Goal: Task Accomplishment & Management: Use online tool/utility

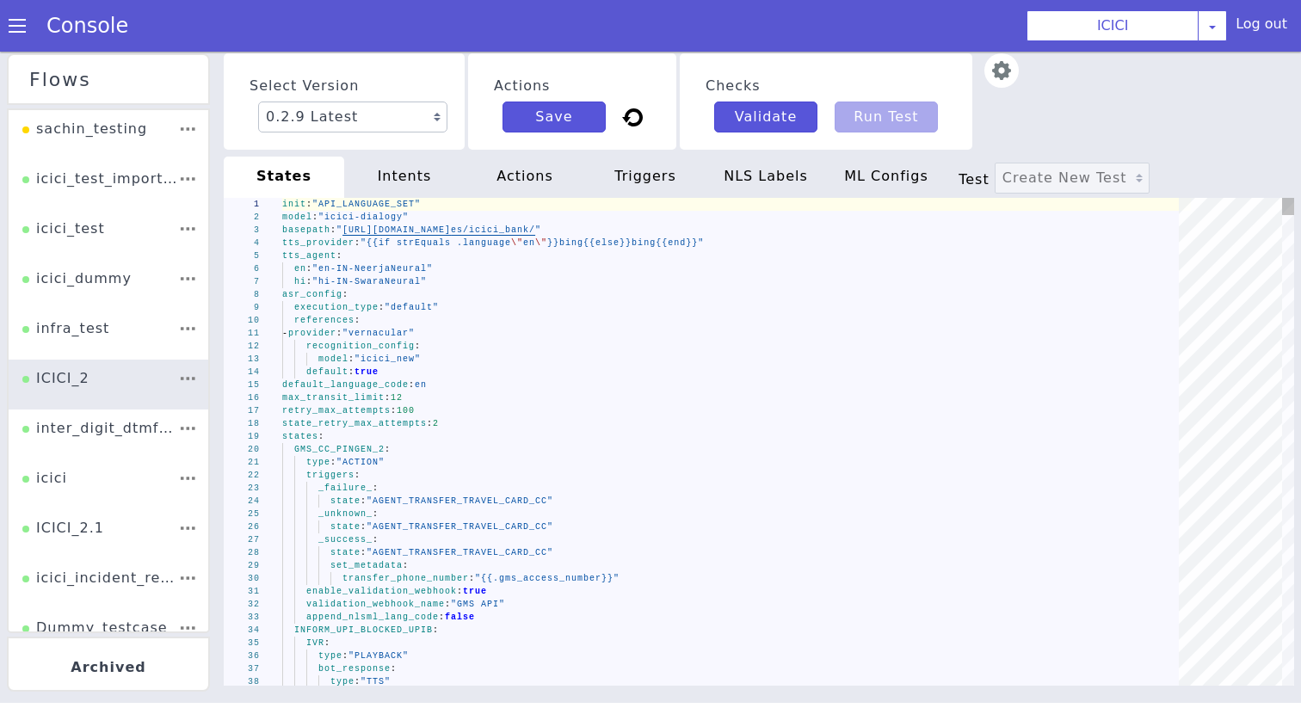
click at [501, 426] on div "state_retry_max_attempts : 2" at bounding box center [577, 441] width 340 height 852
type textarea "- provider: "vernacular" recognition_config: model: "icici_new" default: true d…"
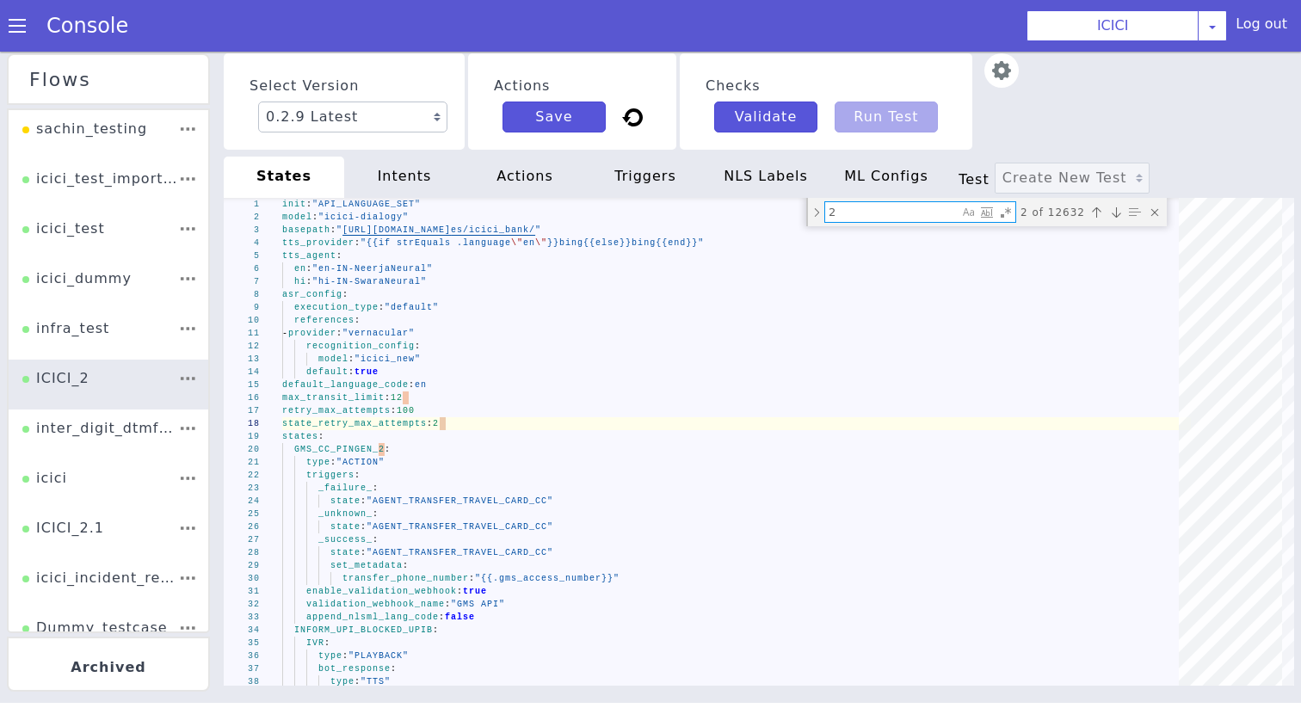
click at [824, 375] on div "actions" at bounding box center [881, 432] width 114 height 114
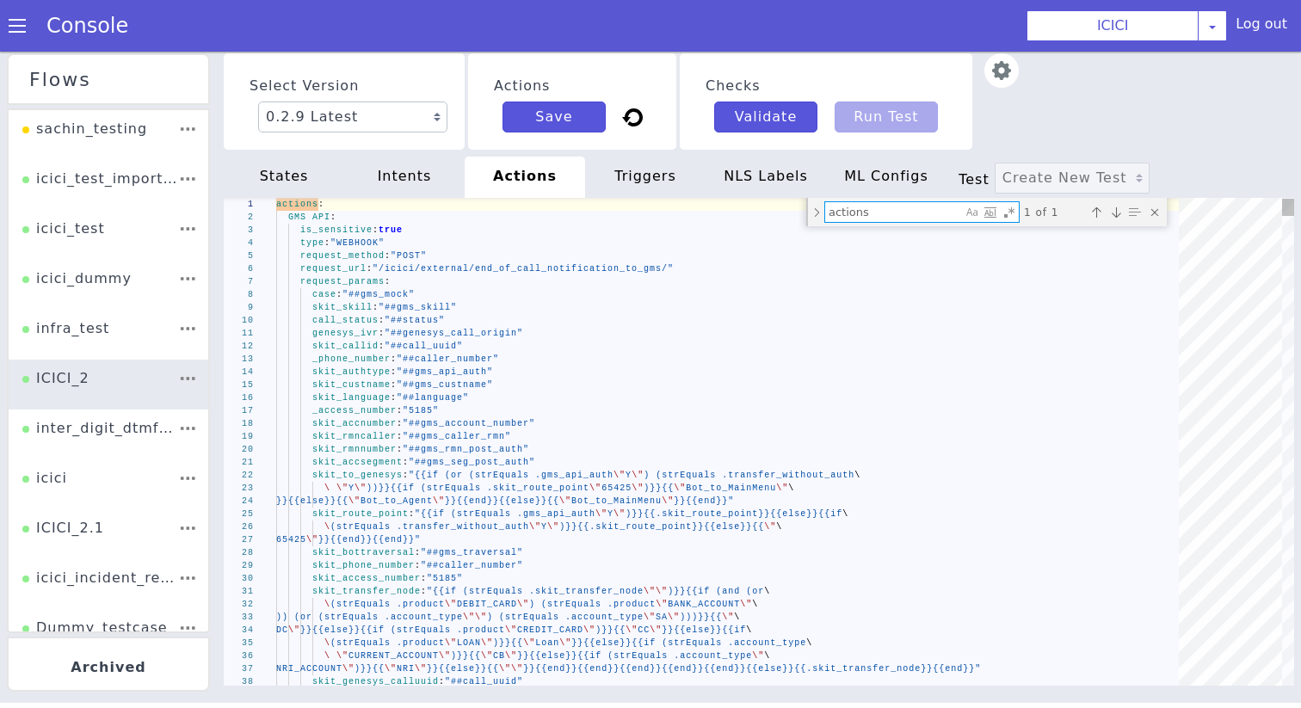
paste textarea "get_debit_card_detail"
type textarea "get_debit_card_details"
click at [853, 241] on textarea "get_debit_card_details" at bounding box center [922, 264] width 138 height 46
click at [876, 431] on textarea "get_debit_card_details" at bounding box center [921, 494] width 90 height 127
type textarea "case: "##internal_dob_mock" date_of_birth: "##date_of_birth_ddmmyyyy" request_h…"
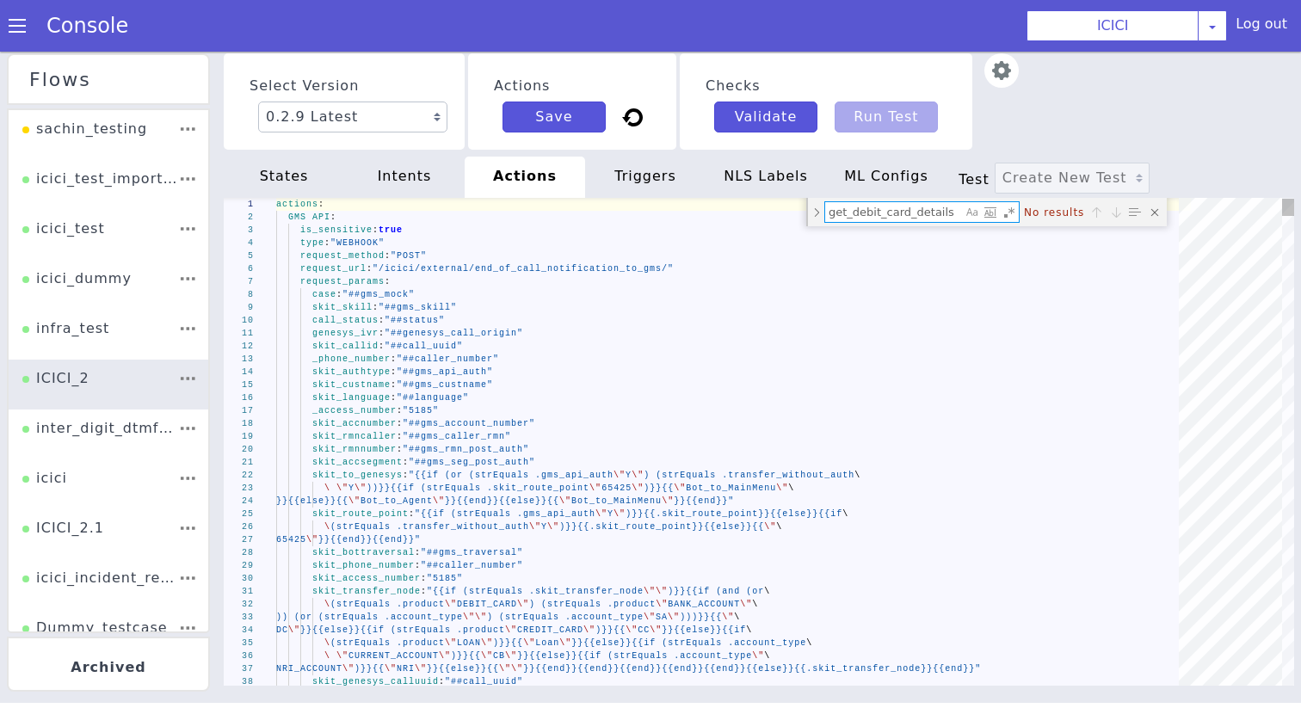
type textarea "0"
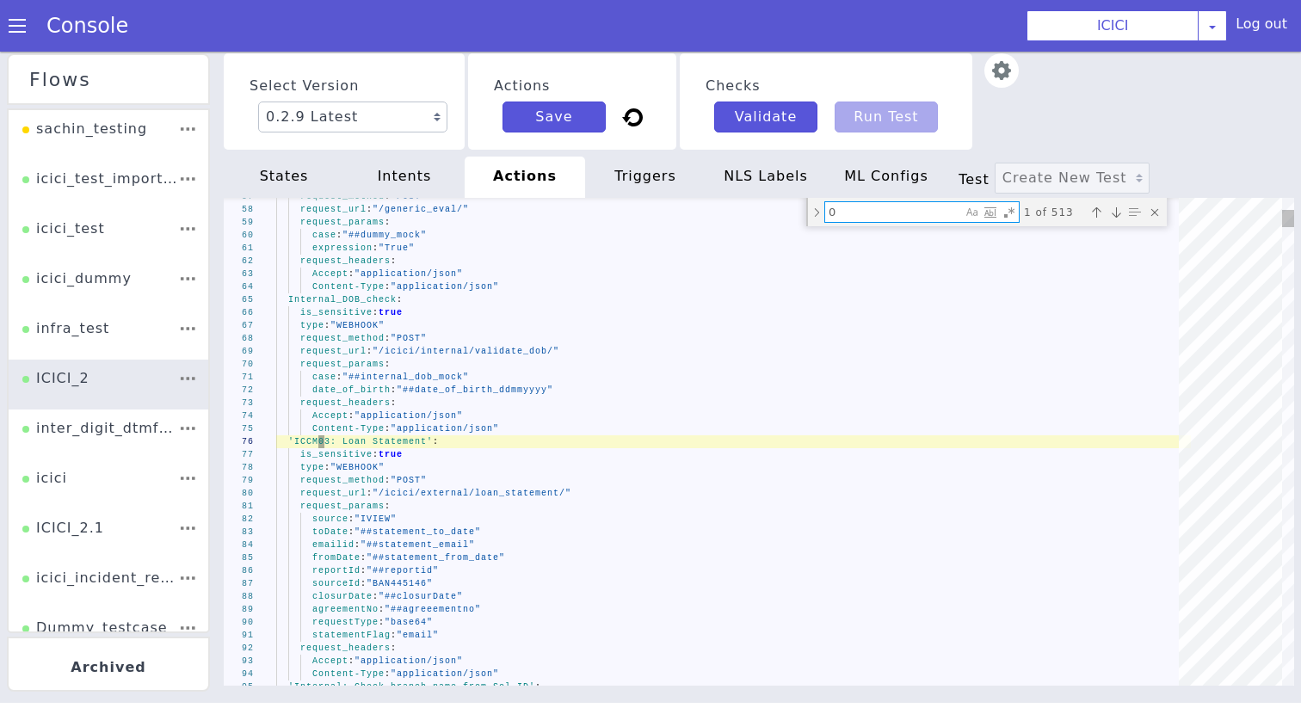
type textarea "request_headers: Accept: "application/json" Content-Type: "application/json" '7…"
type textarea "01"
type textarea "account_number: "##account_number_for_380000" acq_inst_iden_code: "504642" mock…"
type textarea "010"
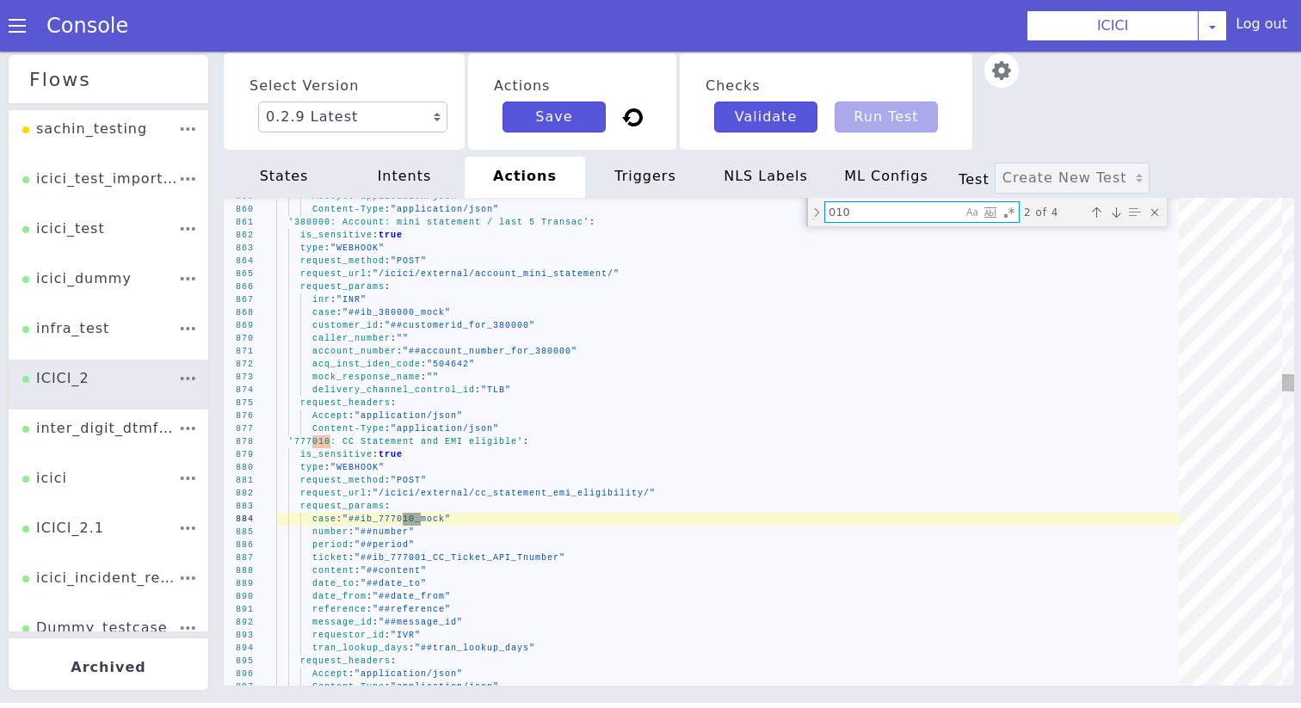
drag, startPoint x: 864, startPoint y: 207, endPoint x: 650, endPoint y: 201, distance: 214.4
click at [686, 207] on div "859 860 861 862 863 864 865 866 867 868 869 870 871 872 873 874 875 876 877 878…" at bounding box center [526, 392] width 1150 height 1033
type textarea "actions: GMS API: is_sensitive: true type: "WEBHOOK" request_method: "POST" req…"
type textarea "d"
type textarea "skit_transfer_node: "{{if (strEquals .skit_transfer_node \"\")}}{{if (and (or\ …"
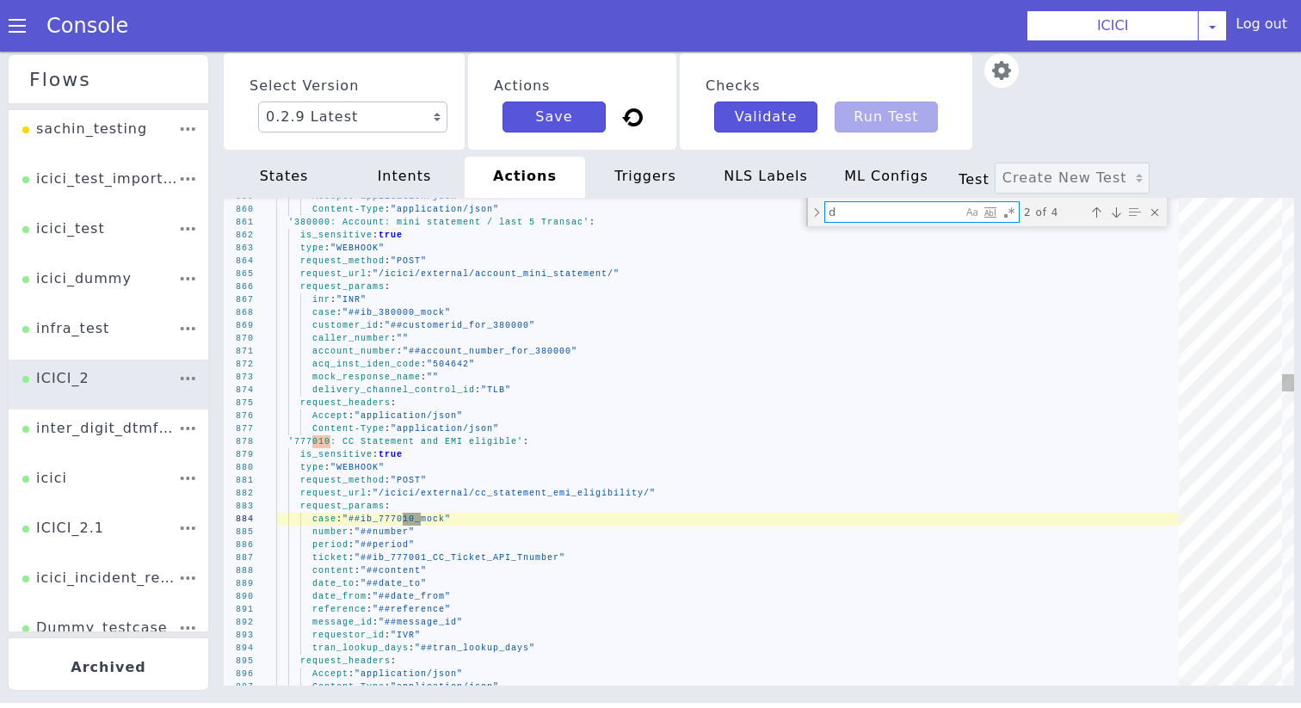
type textarea "dc"
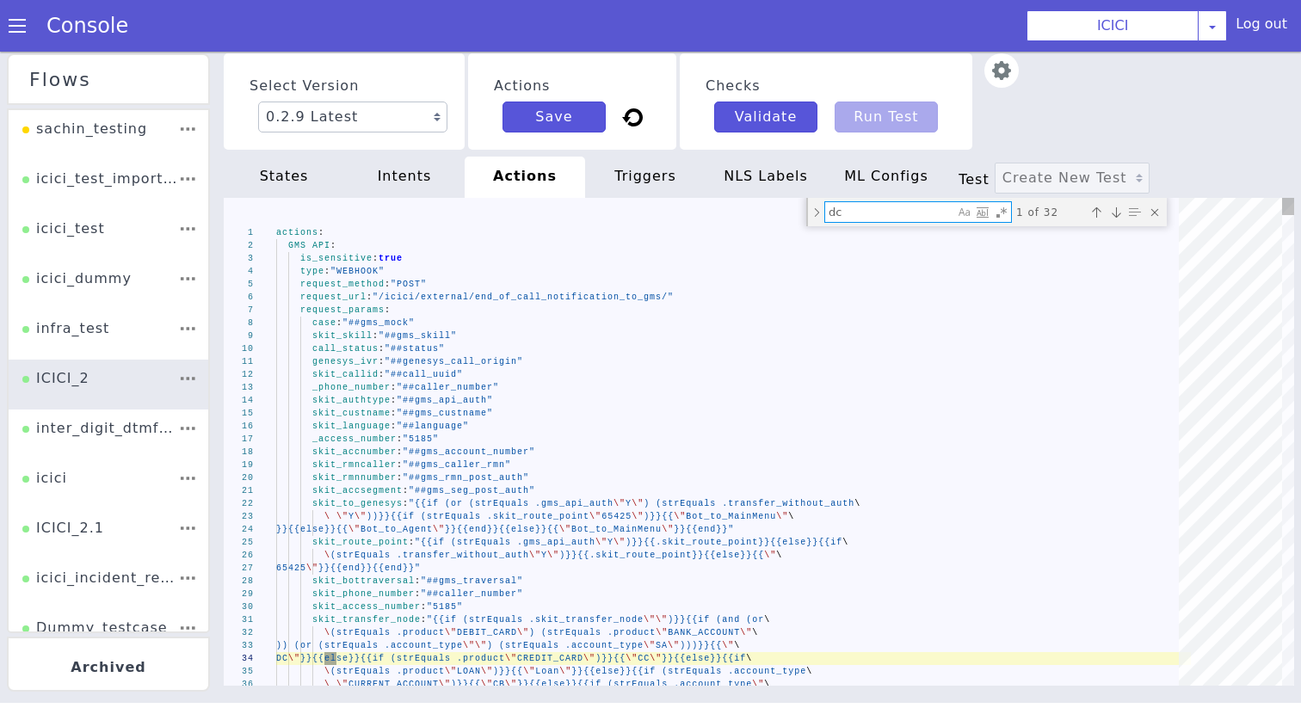
type textarea "Accept: "application/json" Content-Type: "application/json" DCMS104 - Debit Car…"
type textarea "dcms"
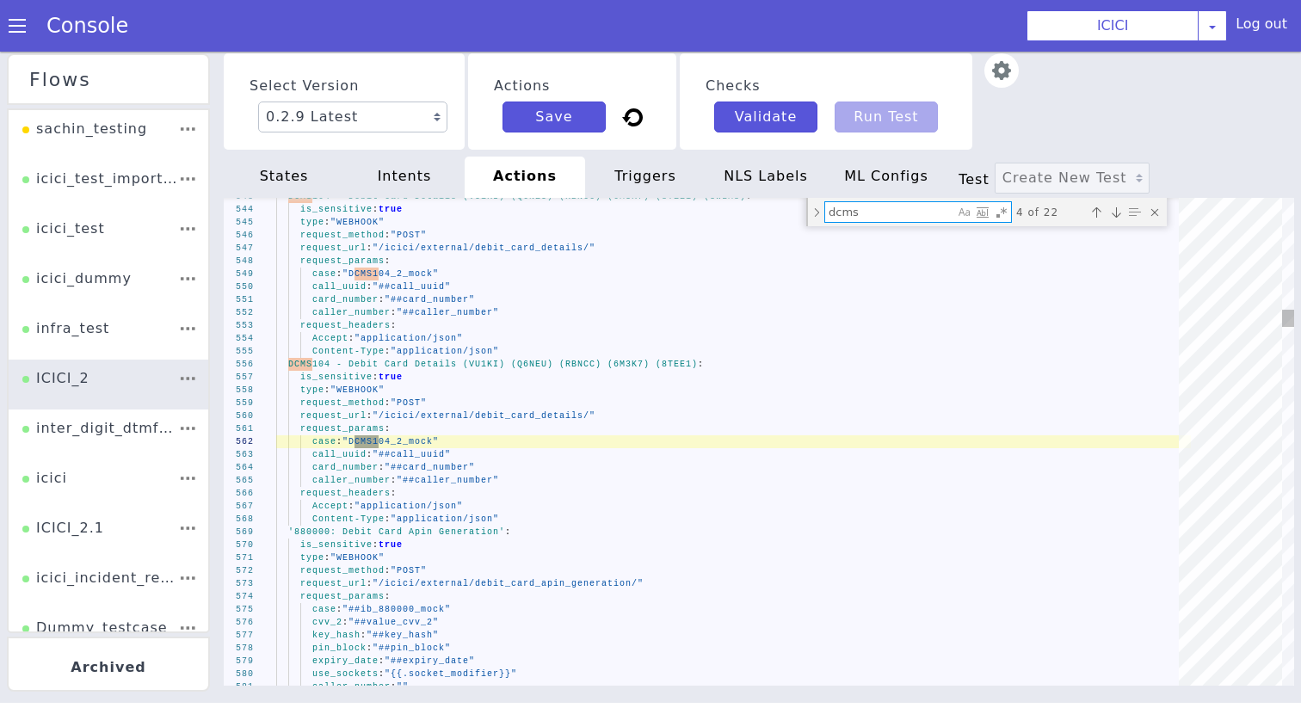
type textarea "DCMS104 - Debit Card Details: is_sensitive: true type: "WEBHOOK" request_method…"
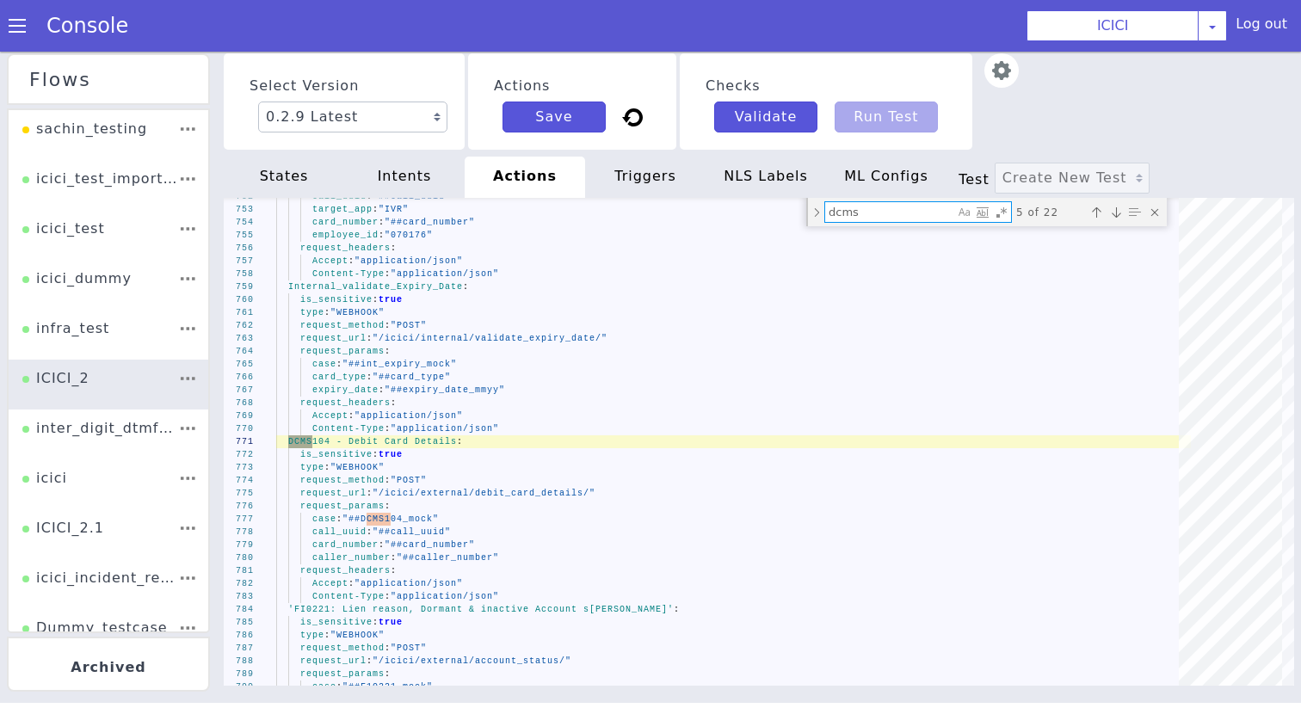
type textarea "dcms"
click at [296, 172] on div "states" at bounding box center [284, 177] width 120 height 41
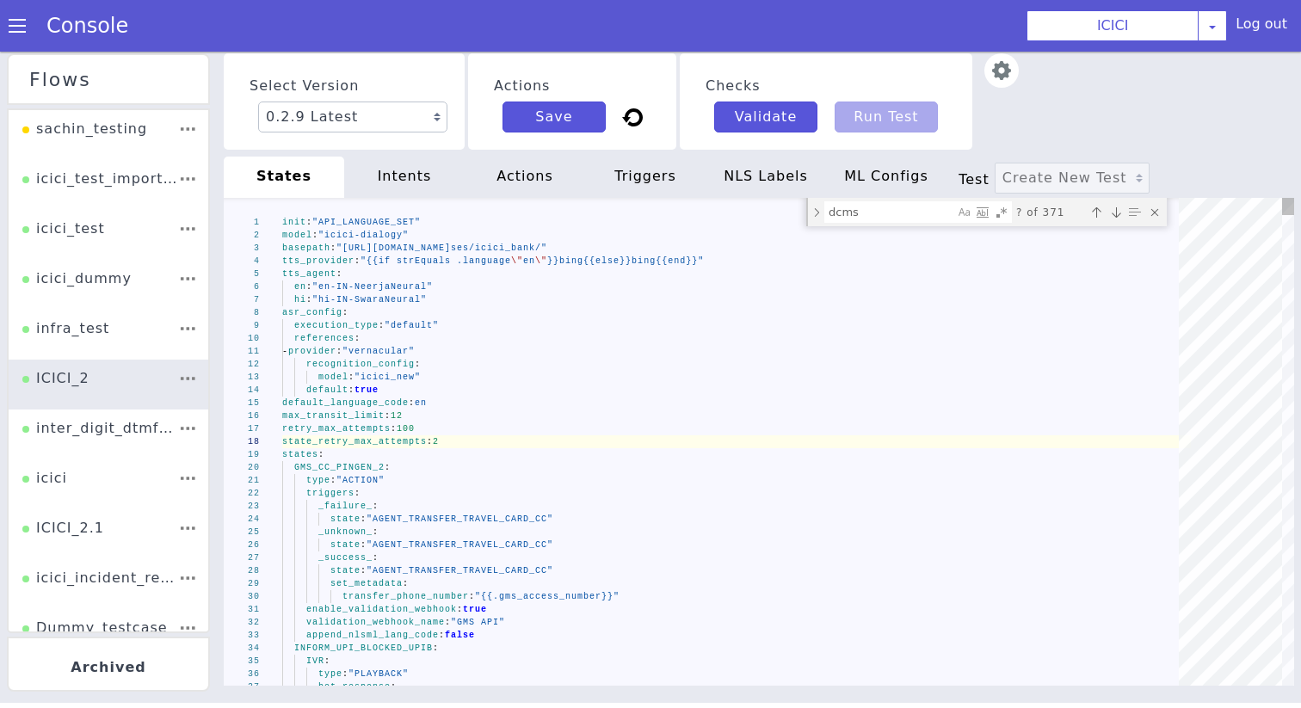
click at [601, 162] on textarea "dcms" at bounding box center [570, 98] width 60 height 128
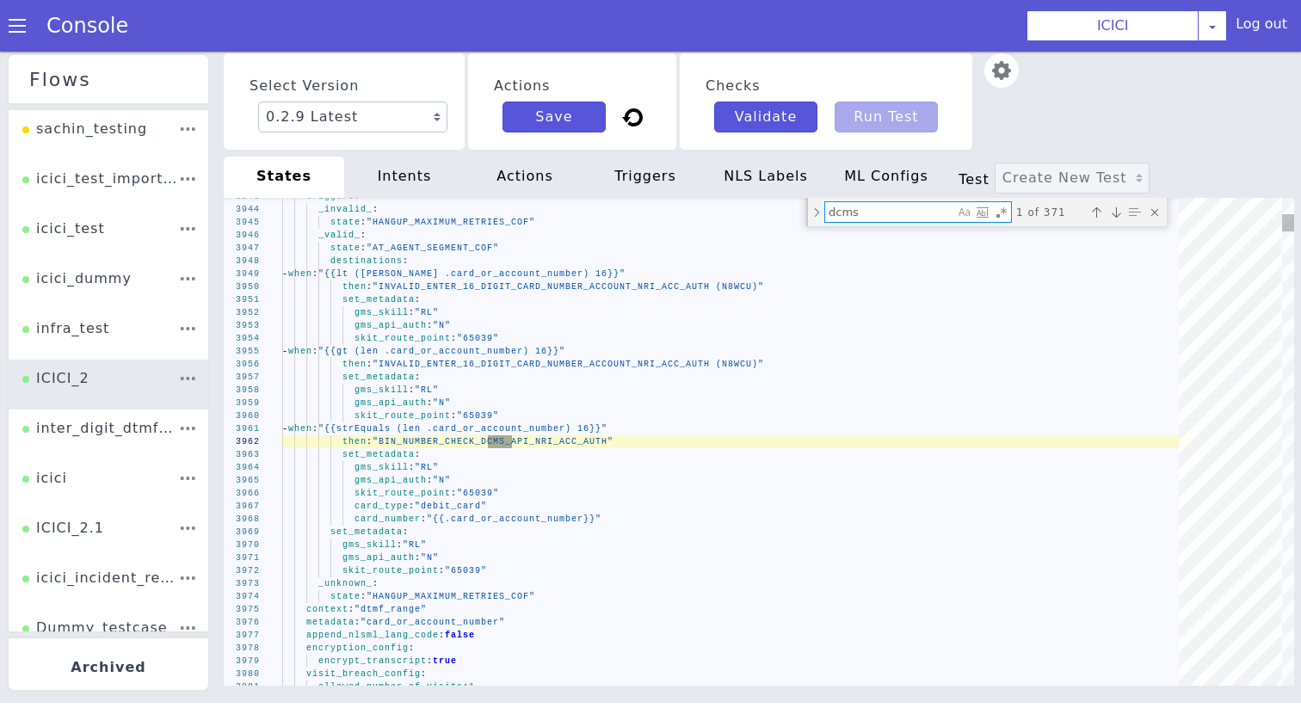
type textarea "validation_webhook_name: "DCMS105 - Account Details from Debit Card" append_nls…"
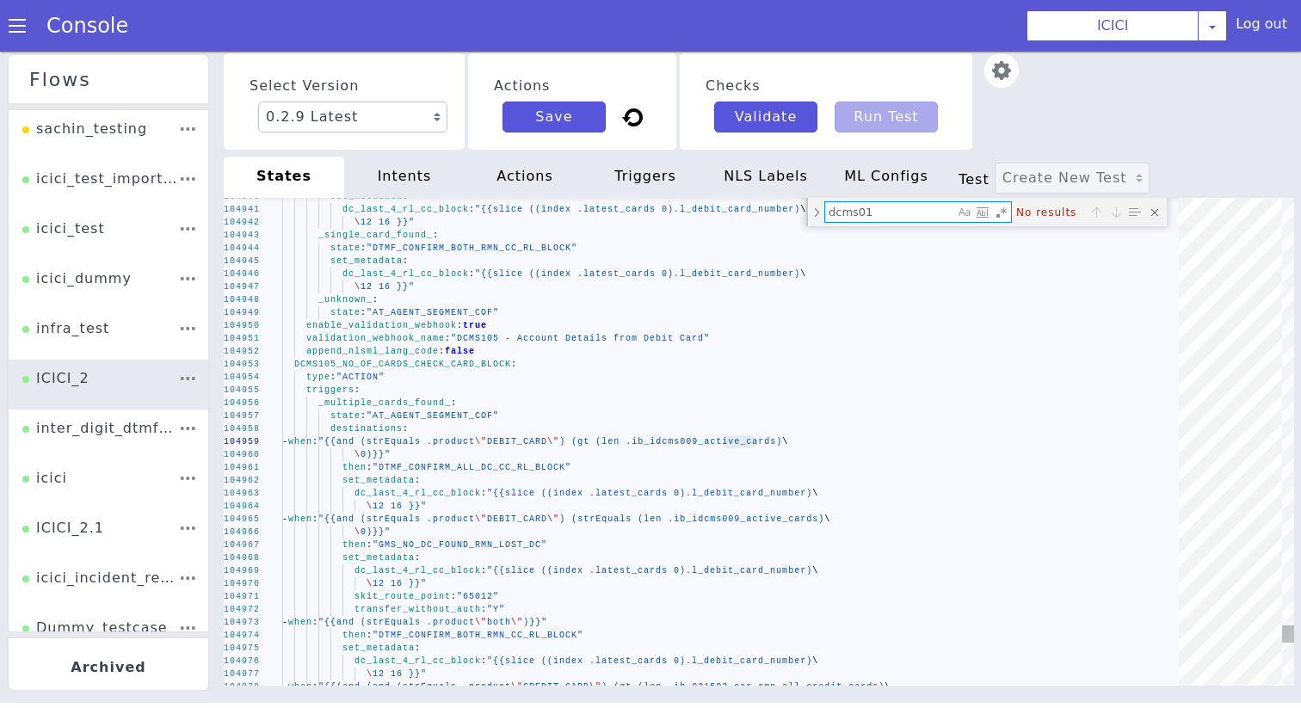
type textarea "dcms0"
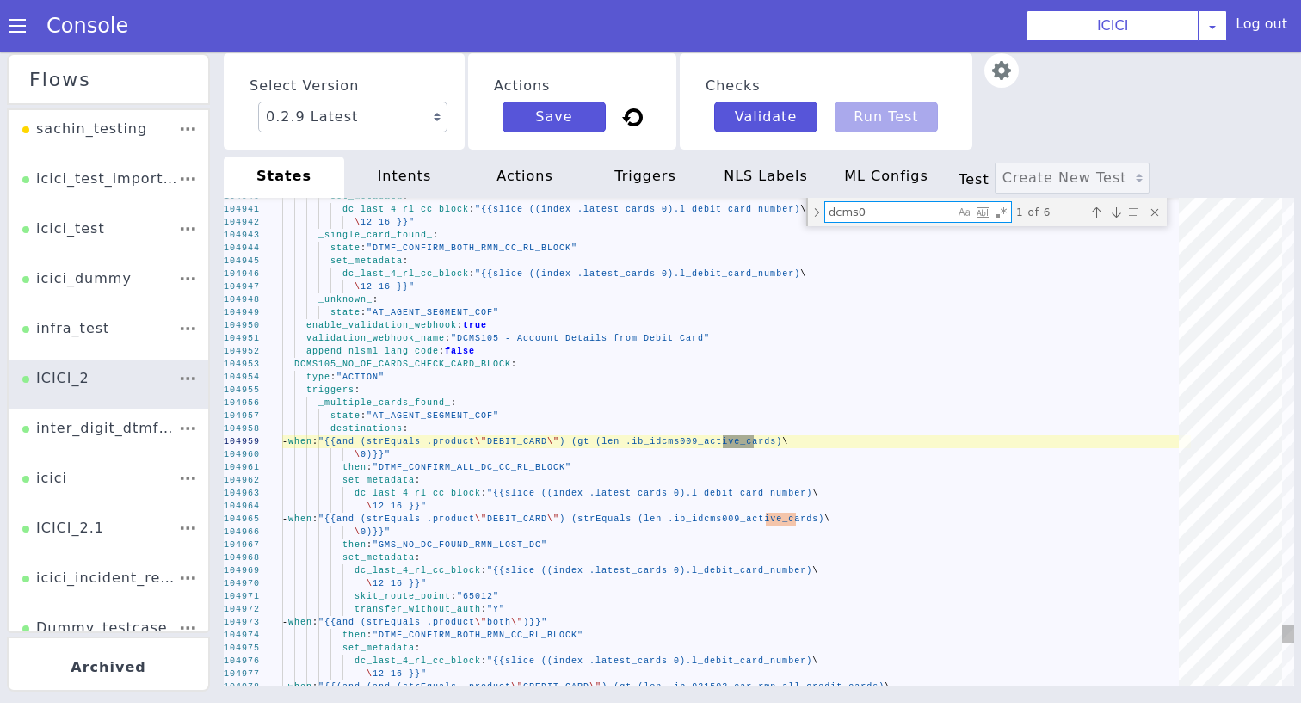
type textarea "- when: "{{strEquals (len .card_or_account_number) 16}}" then: "BIN_NUMBER_CHEC…"
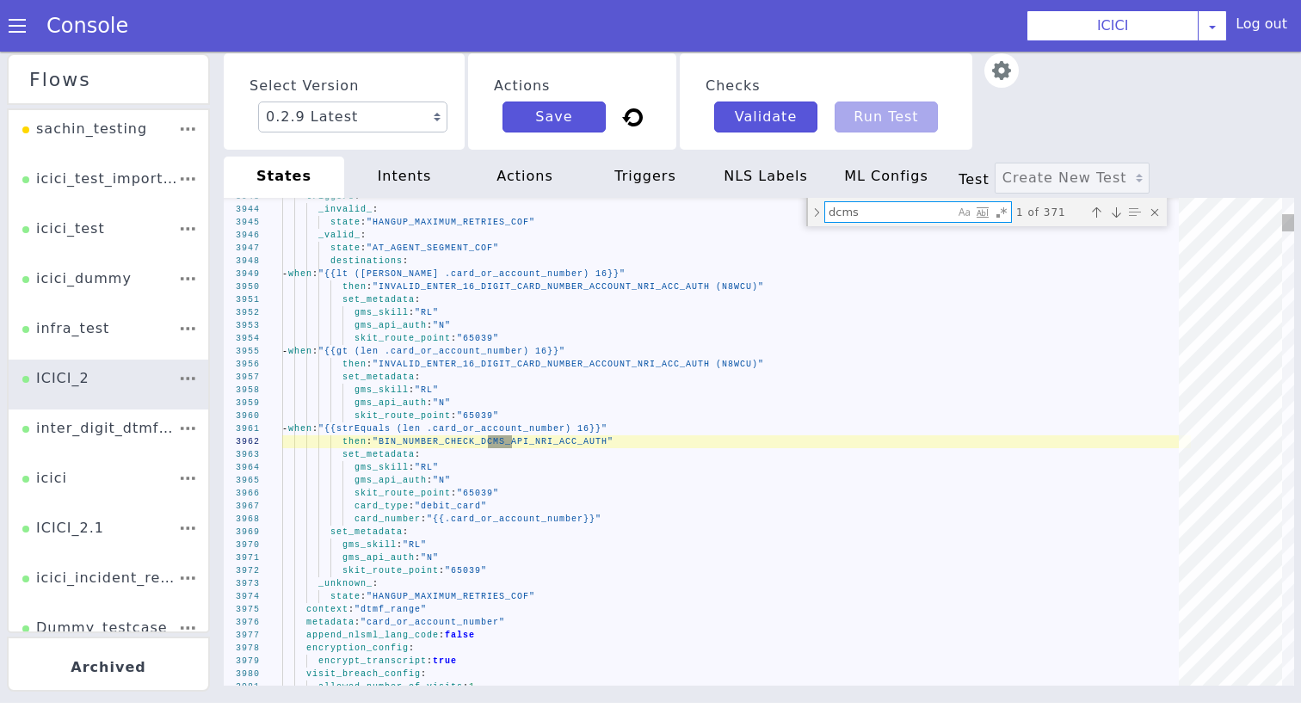
paste textarea "get_debit_card_detail"
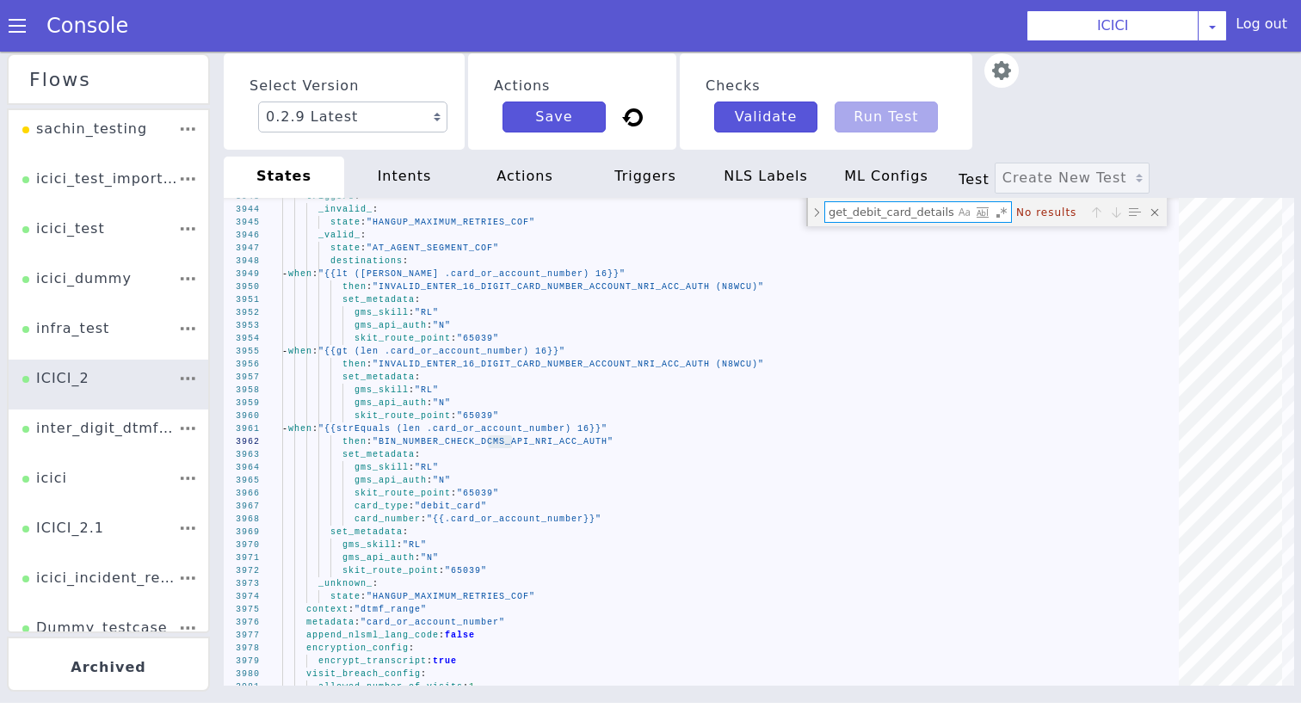
type textarea "get_debit_card_details"
paste textarea "ib_idcms009_active_card"
type textarea "validation_webhook_name: "DCMS105 - Account Details from Debit Card" append_nls…"
type textarea "ib_idcms009_active_cards"
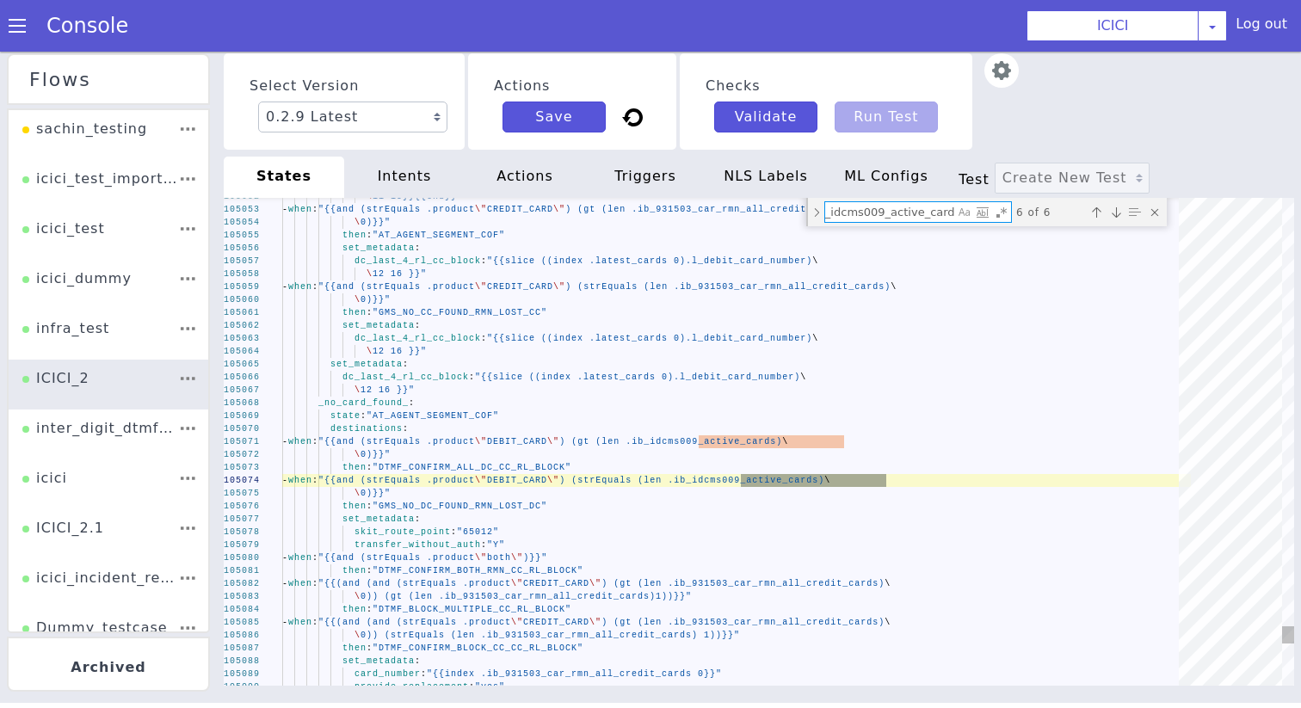
type textarea "validation_webhook_name: "DCMS105 - Account Details from Debit Card" append_nls…"
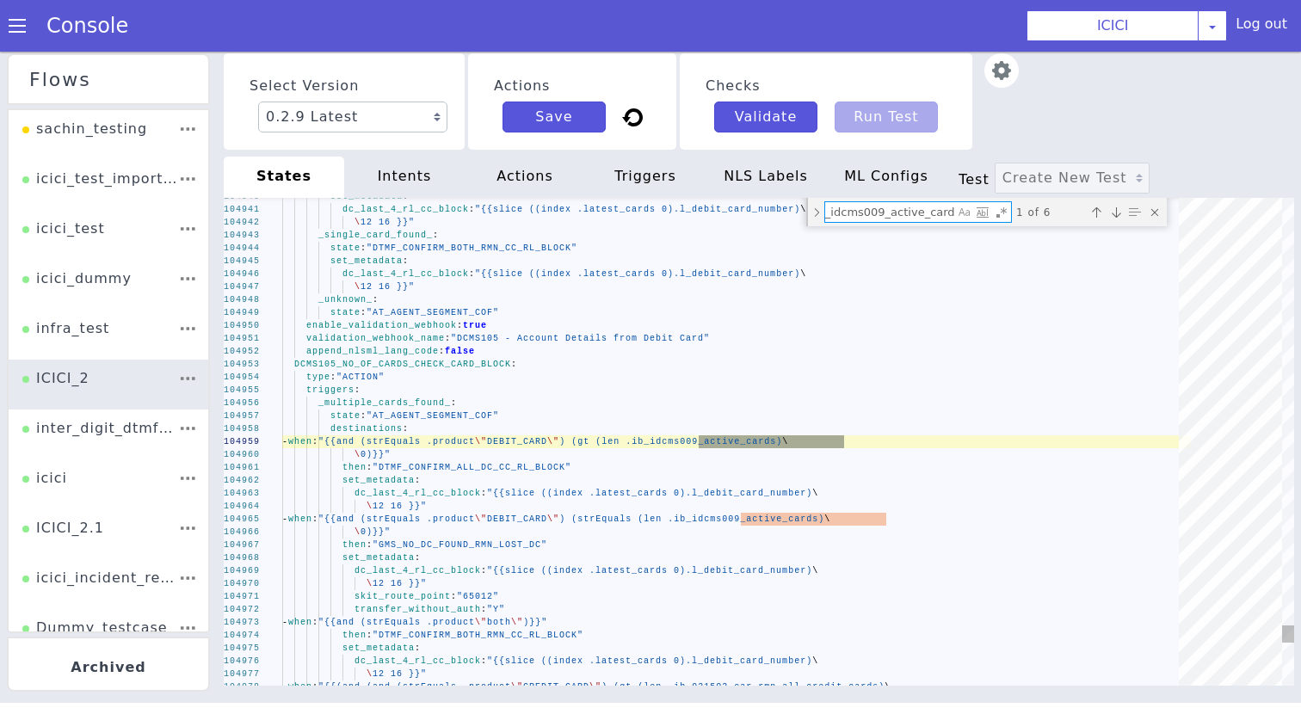
type textarea "ib_idcms009_active_cards"
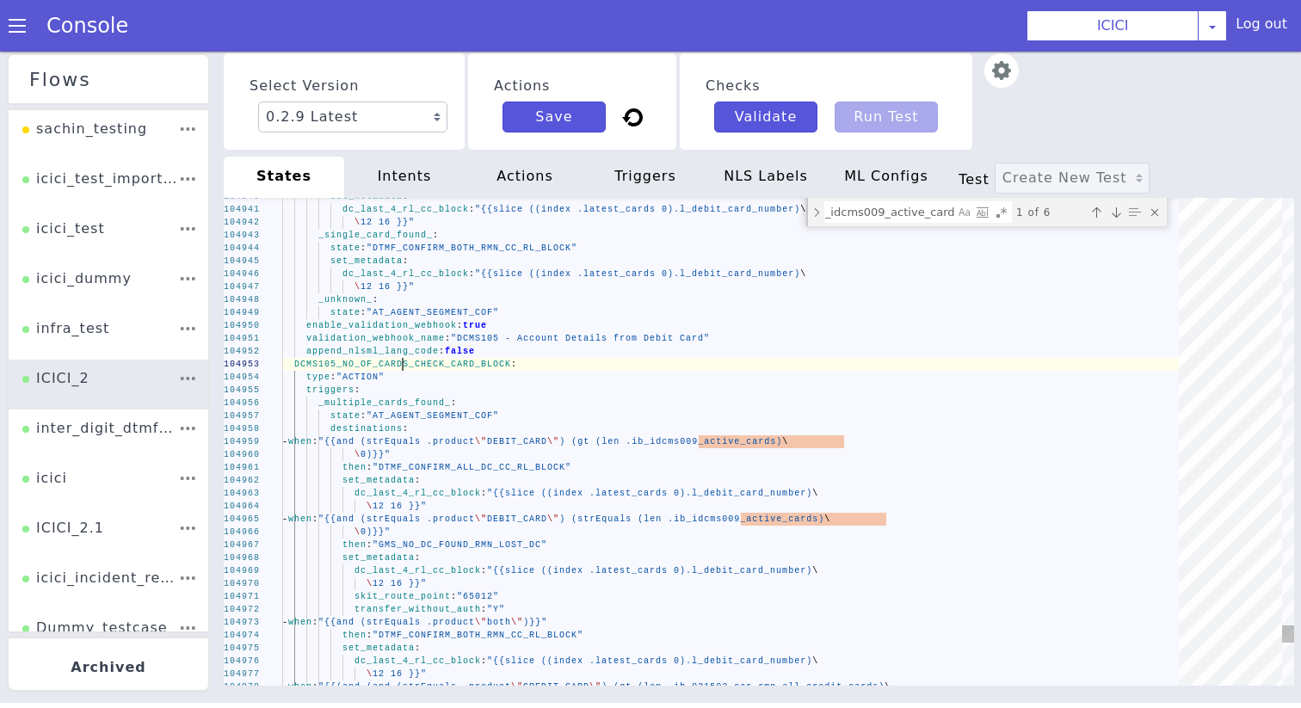
scroll to position [0, 0]
click at [401, 369] on span "DCMS105_NO_OF_CARDS_CHECK_CARD_BLOCK" at bounding box center [402, 364] width 217 height 9
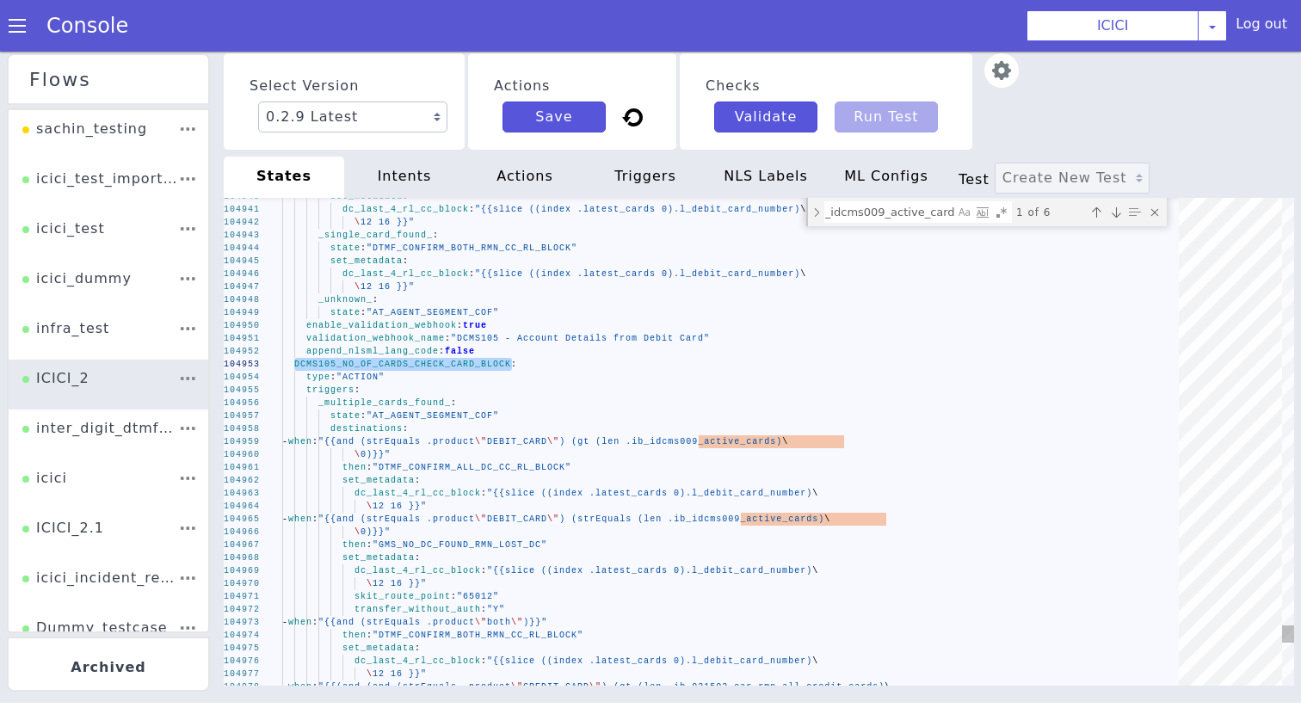
click at [863, 254] on textarea "ib_idcms009_active_cards" at bounding box center [925, 280] width 130 height 52
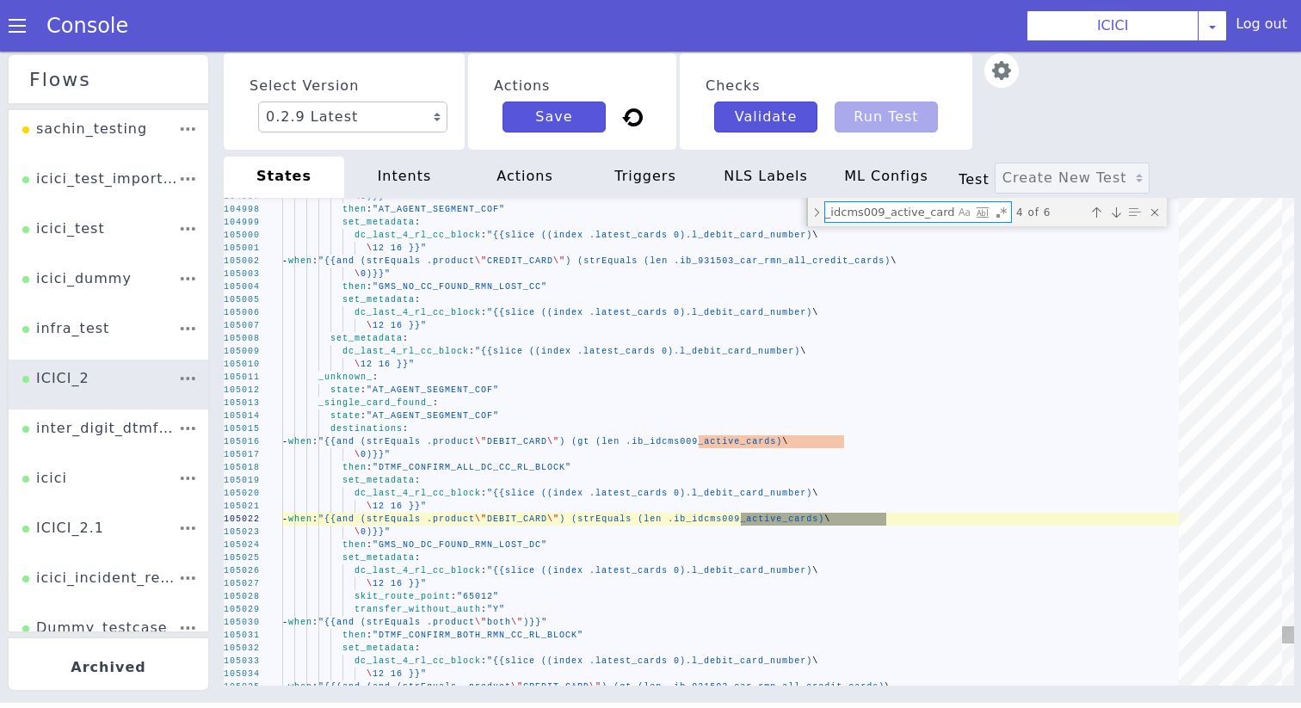
type textarea "- when: "{{and (strEquals .product \"DEBIT_CARD\") (gt (len .ib_idcms009_active…"
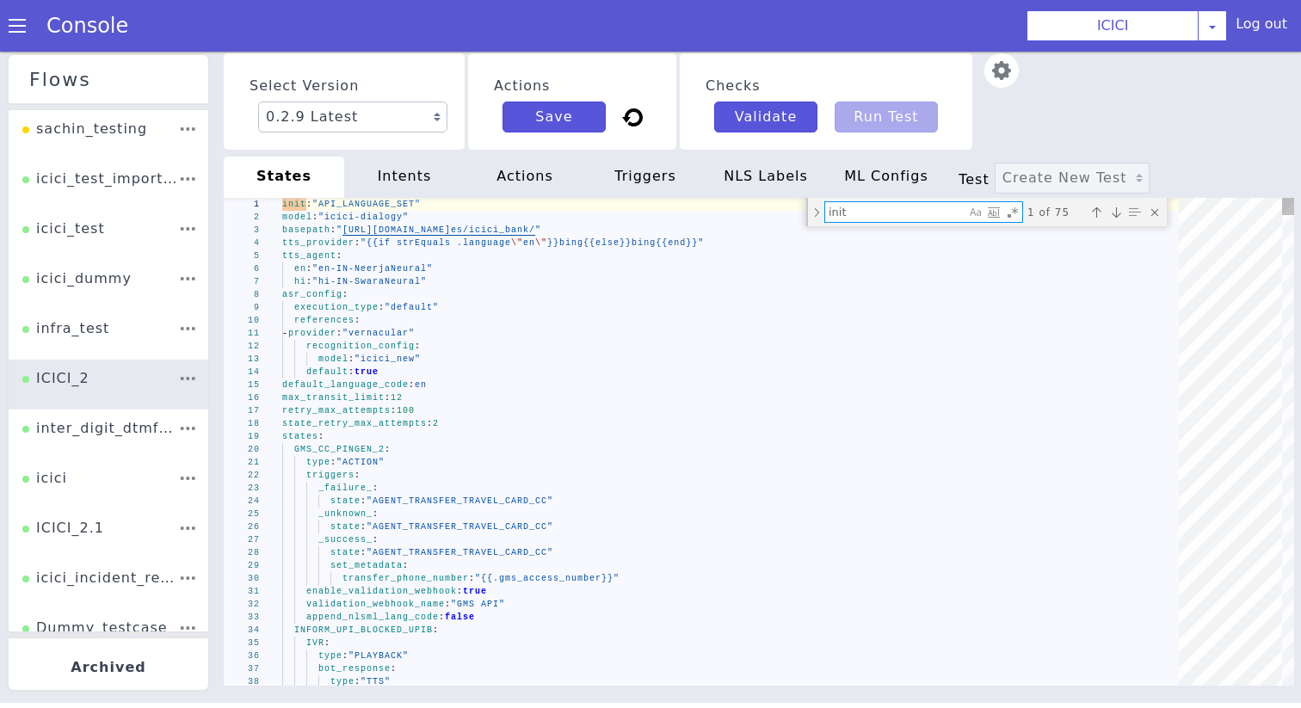
paste textarea "b_plugin105_active_cards"
type textarea "state: "AT_AGENT_SEGMENT_COF" destinations: - when: "{{and (gt (len .ib_plugin1…"
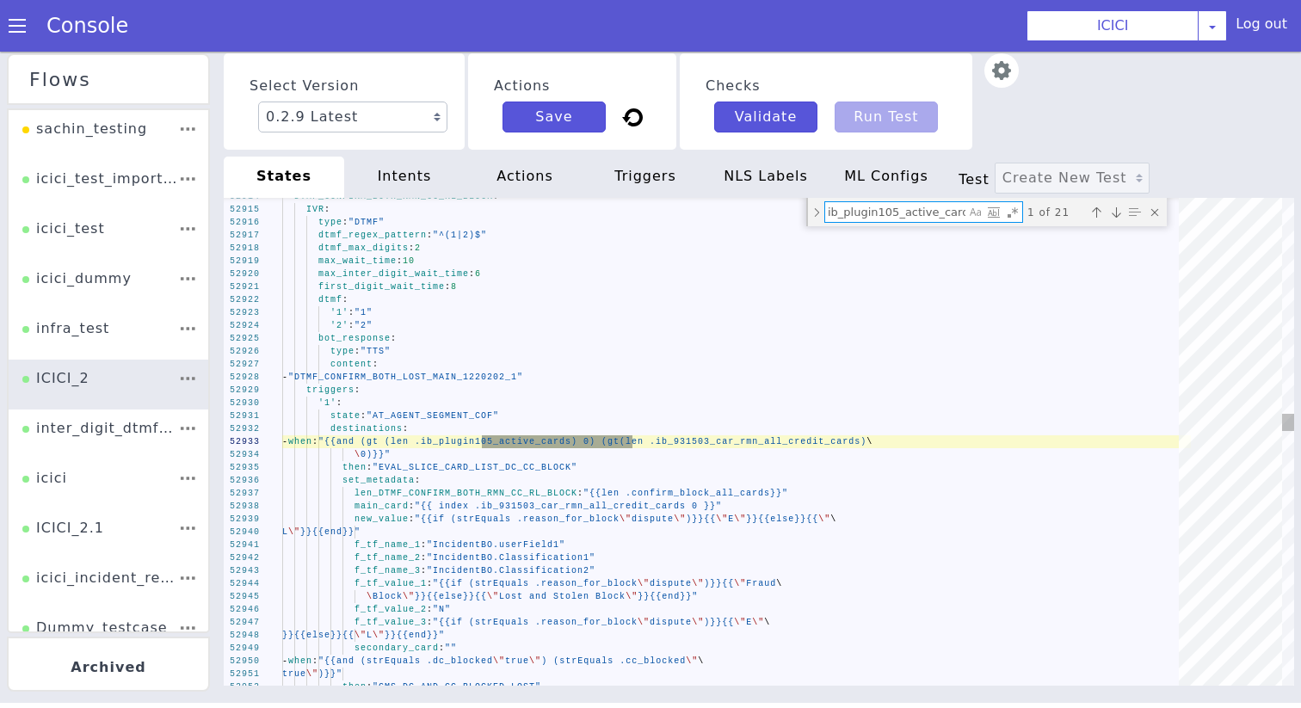
click at [871, 269] on textarea "ib_plugin105_active_cards" at bounding box center [936, 301] width 139 height 65
paste textarea "idcms009"
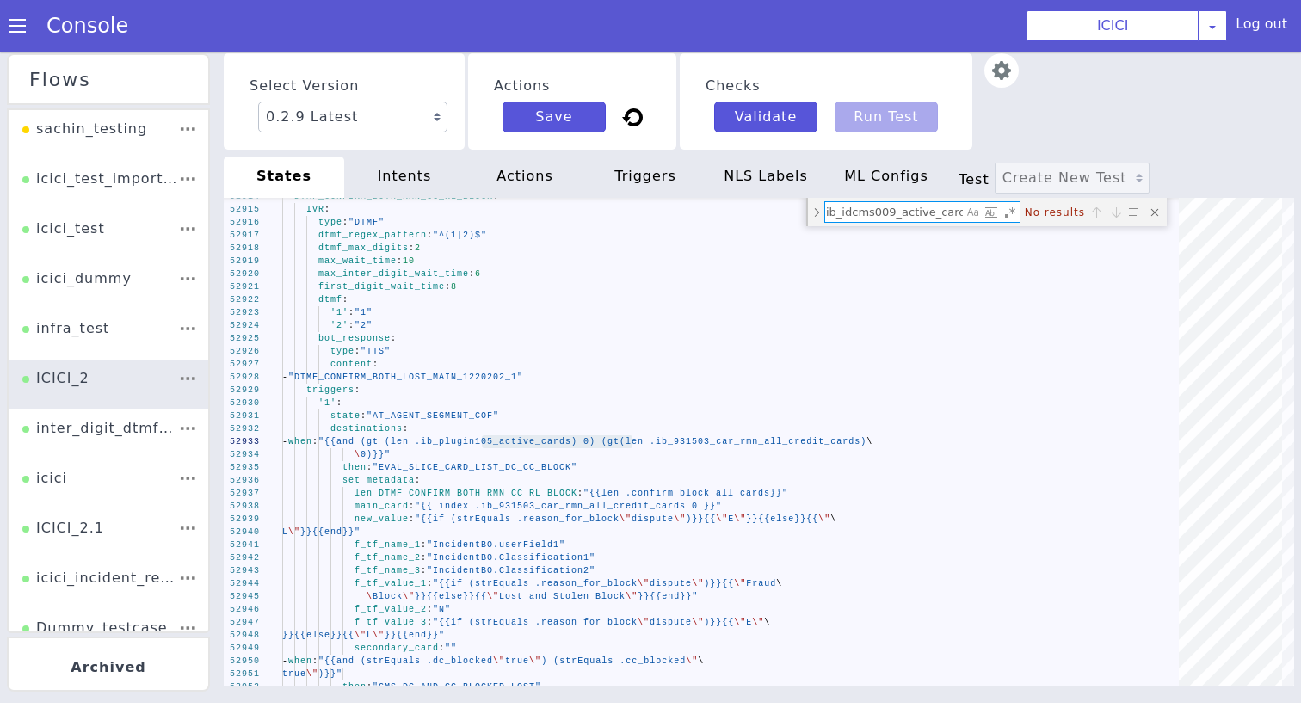
type textarea "ib_idcms009_active_cards"
click at [1073, 97] on div "Select Version 0.2.9 Latest 0.2.8 0.2.7 0.2.6 0.2.5 0.2.4 0.2.3 0.2.2 0.2.1 0.2…" at bounding box center [759, 101] width 1071 height 96
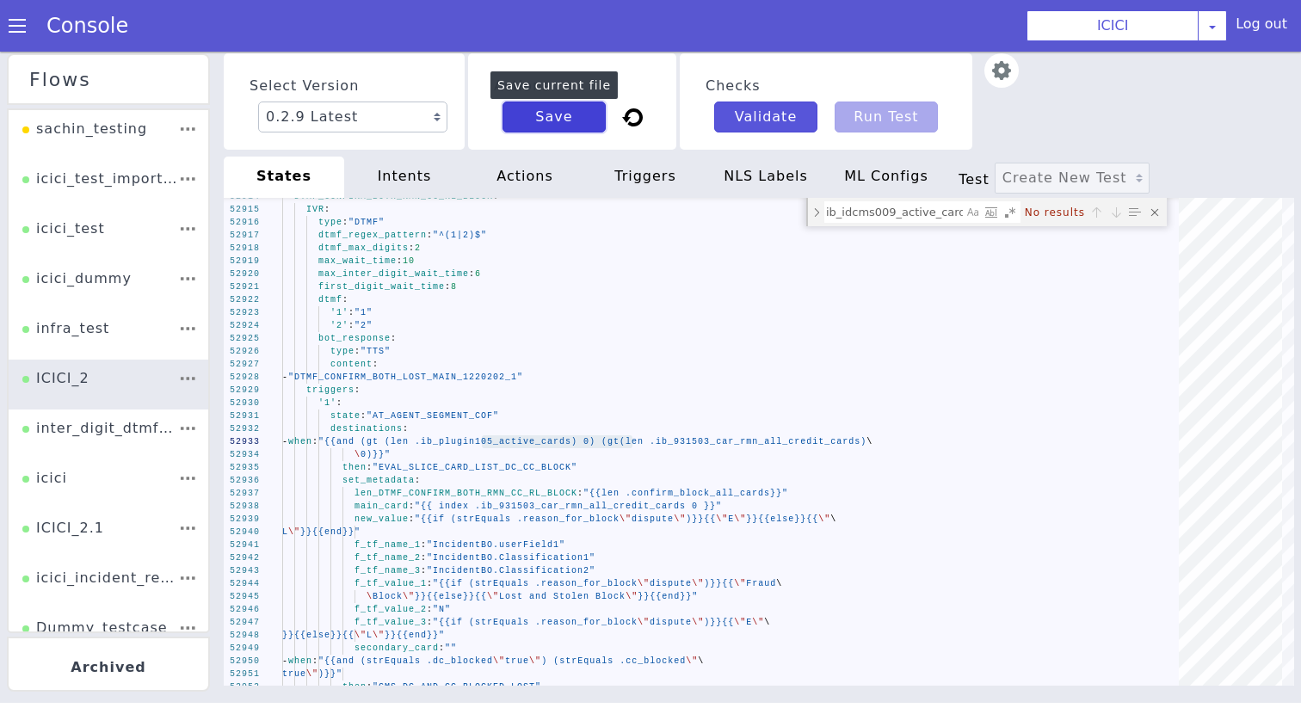
click at [855, 448] on button "Save" at bounding box center [903, 495] width 96 height 95
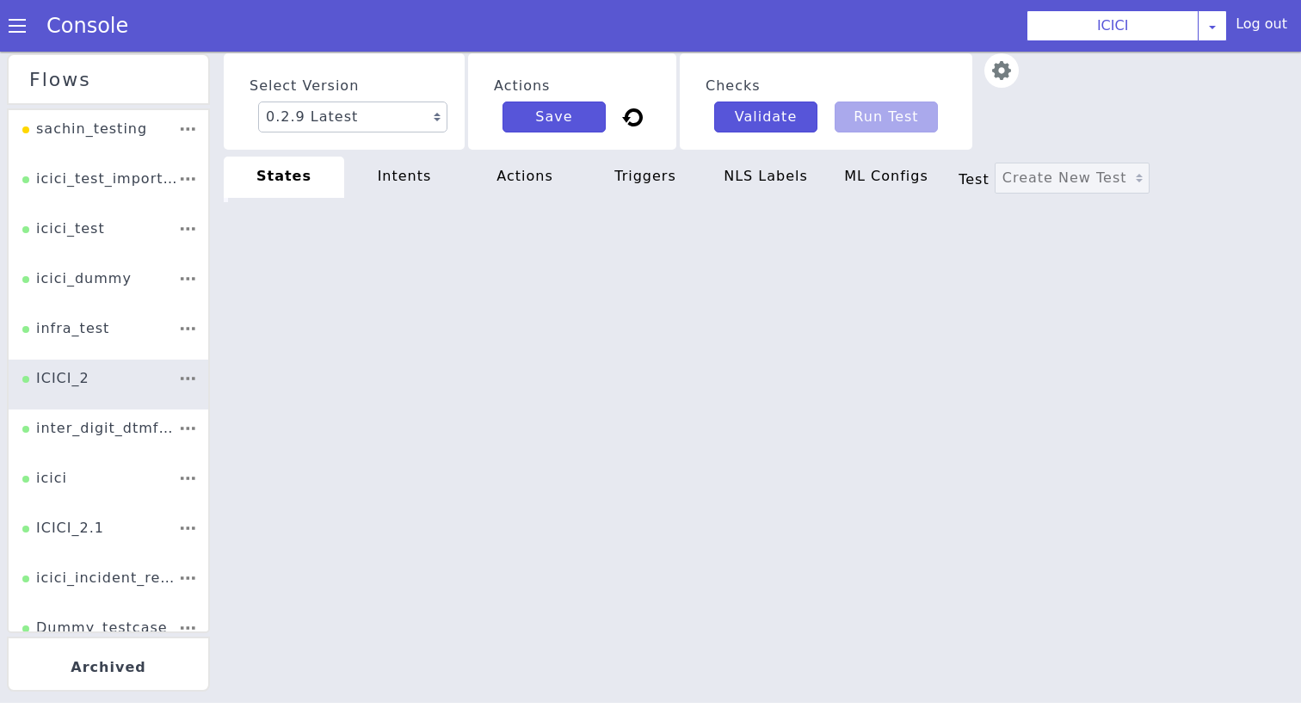
type textarea "state: "AT_AGENT_SEGMENT_COF" destinations: - when: "{{and (gt (len .ib_plugin1…"
